Goal: Navigation & Orientation: Go to known website

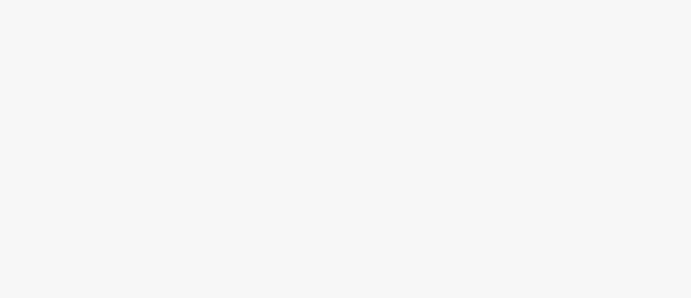
click at [259, 121] on body at bounding box center [345, 149] width 691 height 298
click at [456, 50] on body at bounding box center [345, 149] width 691 height 298
